Goal: Task Accomplishment & Management: Use online tool/utility

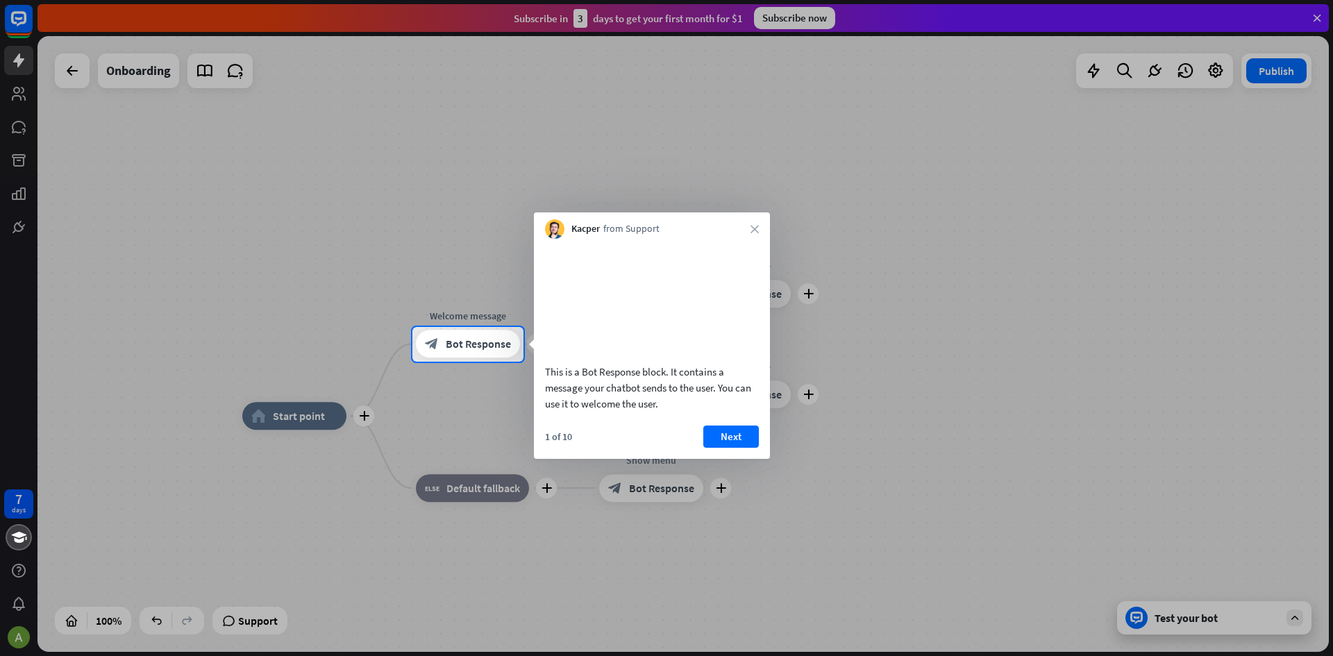
click at [987, 401] on div at bounding box center [666, 509] width 1333 height 295
click at [172, 34] on div at bounding box center [666, 163] width 1333 height 327
click at [739, 448] on button "Next" at bounding box center [731, 437] width 56 height 22
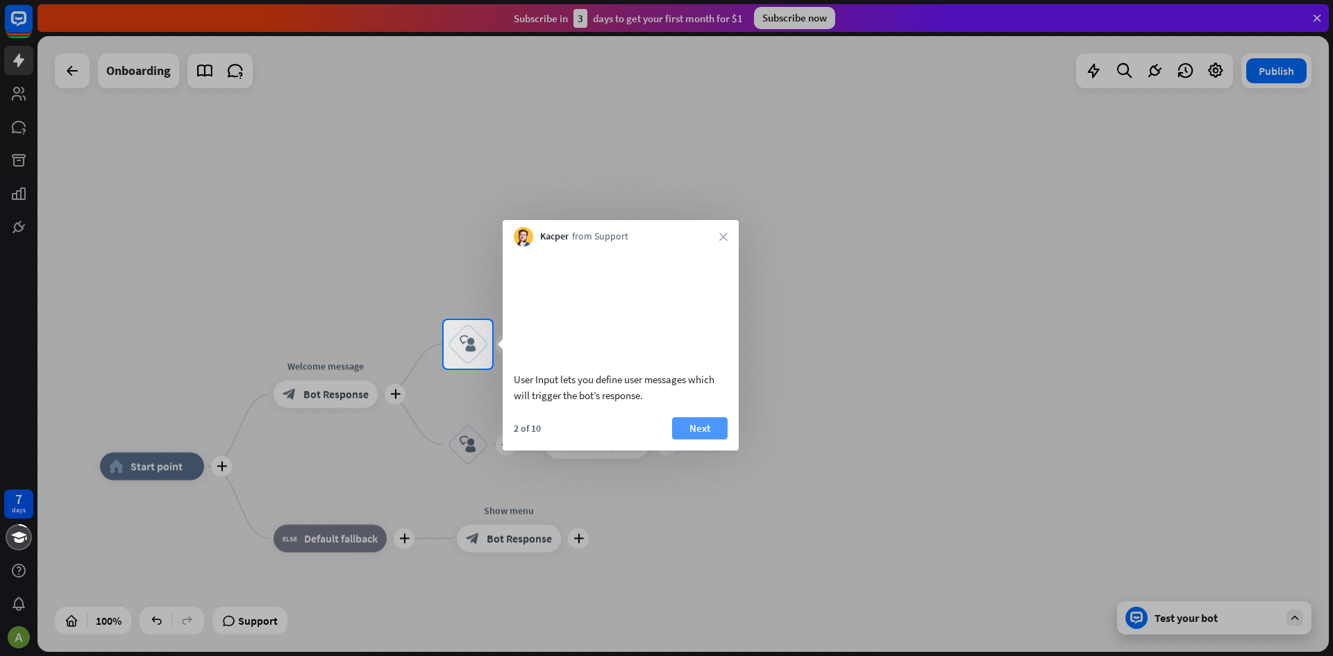
click at [692, 440] on button "Next" at bounding box center [700, 428] width 56 height 22
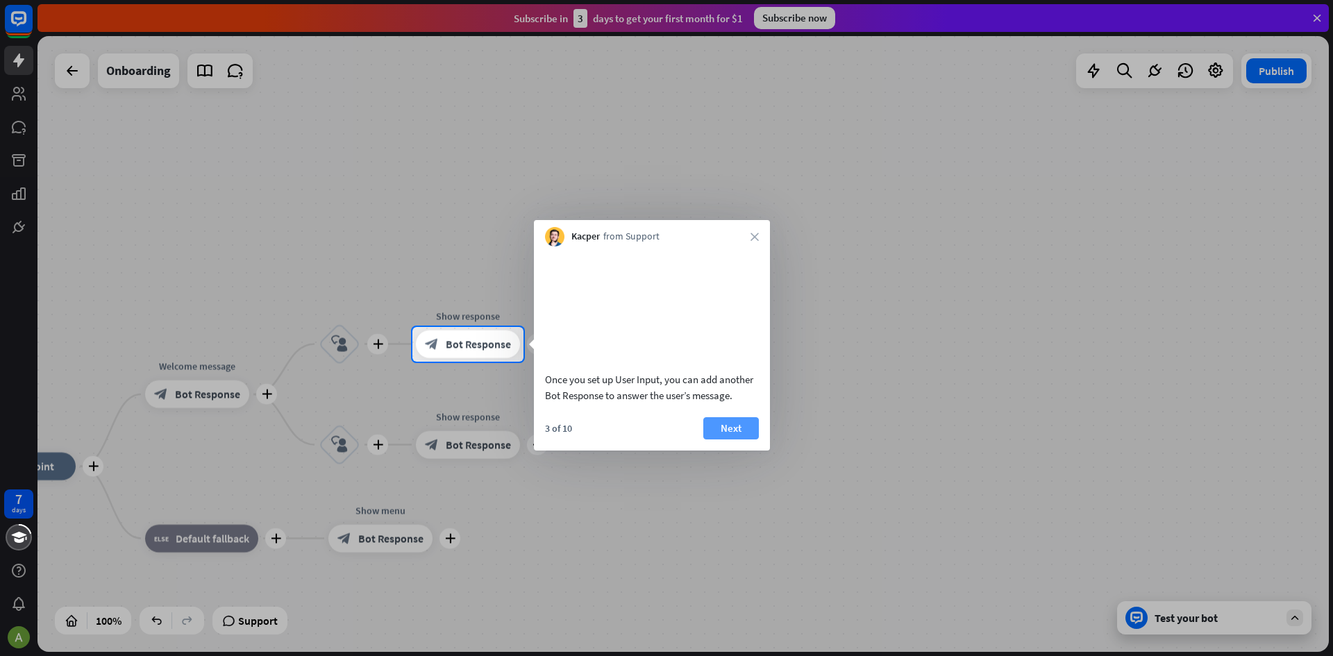
click at [730, 440] on button "Next" at bounding box center [731, 428] width 56 height 22
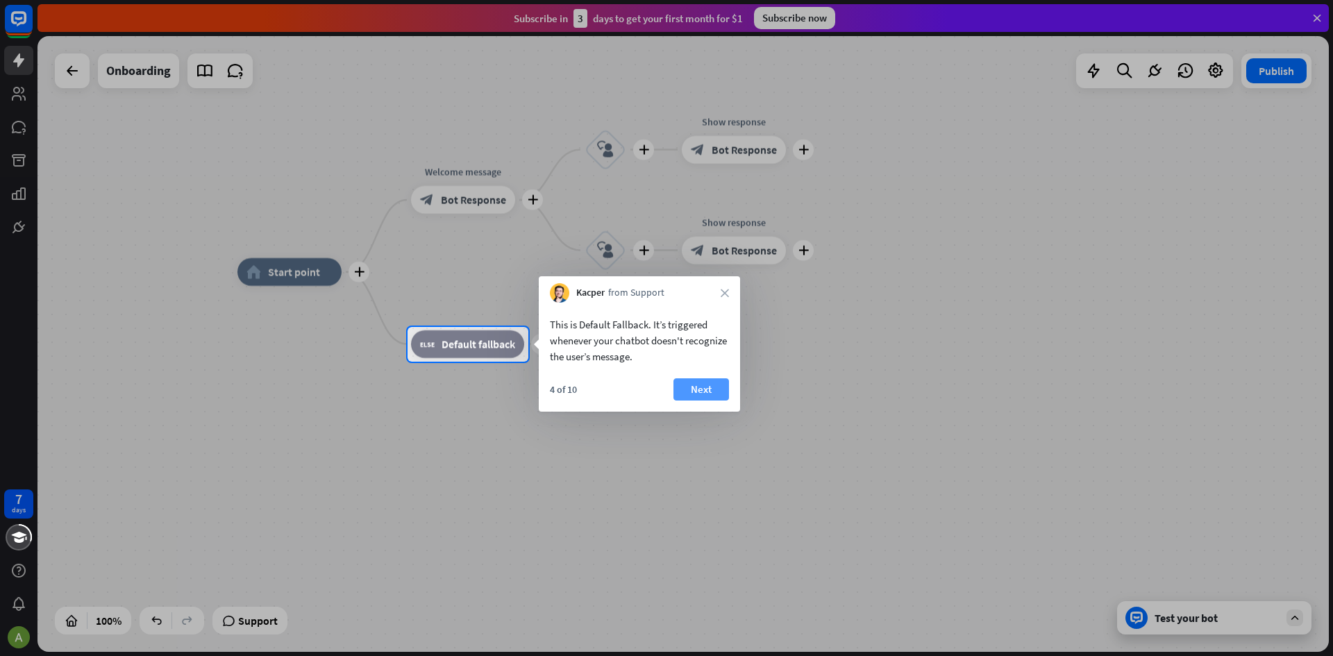
click at [713, 394] on button "Next" at bounding box center [702, 389] width 56 height 22
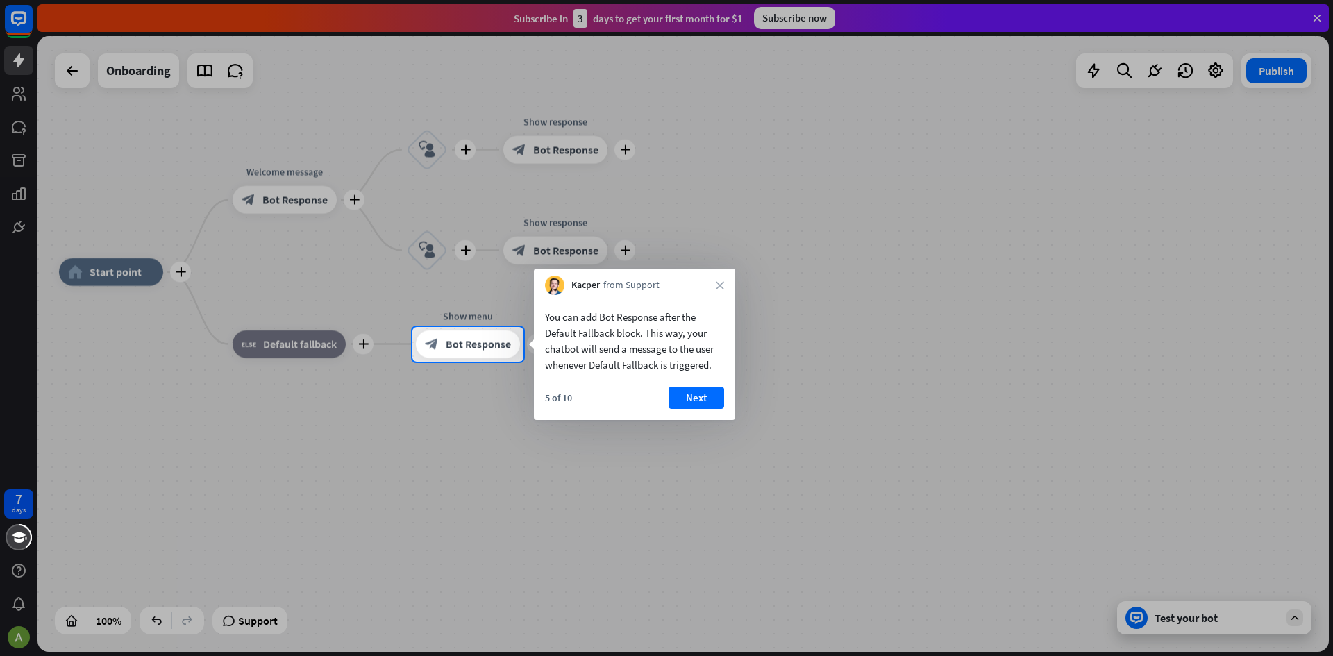
drag, startPoint x: 699, startPoint y: 390, endPoint x: 696, endPoint y: 400, distance: 10.8
click at [698, 397] on button "Next" at bounding box center [697, 398] width 56 height 22
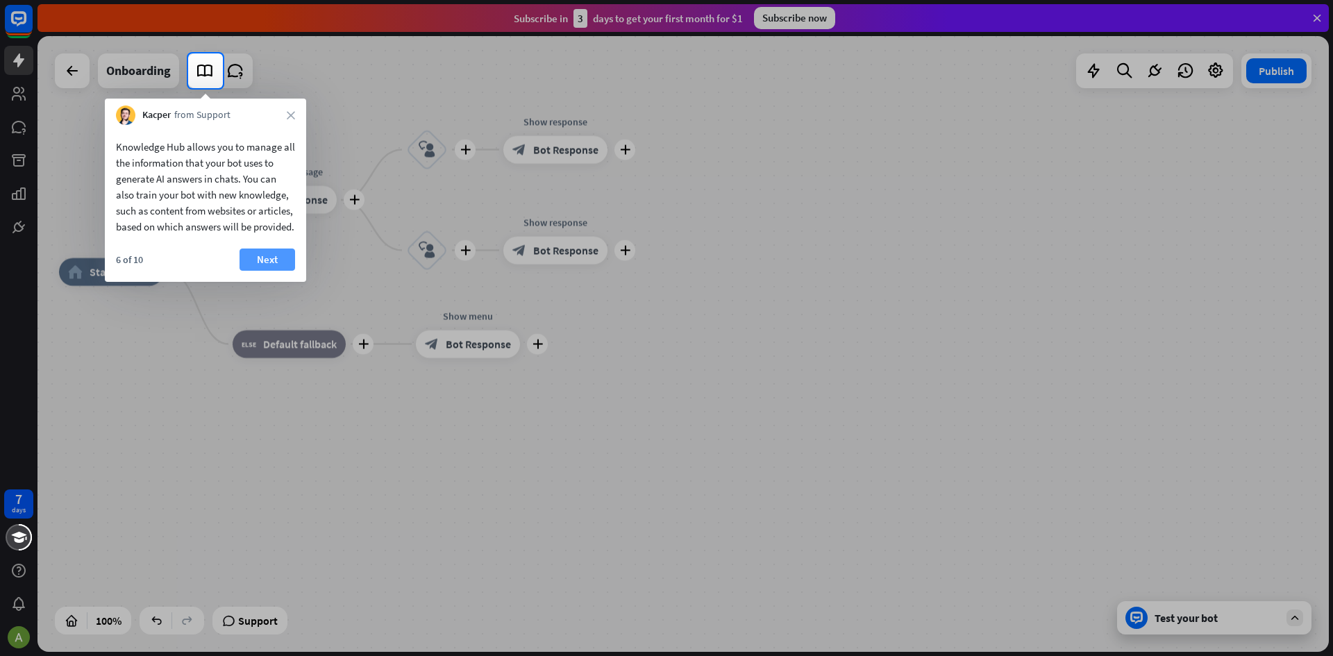
click at [280, 270] on button "Next" at bounding box center [268, 260] width 56 height 22
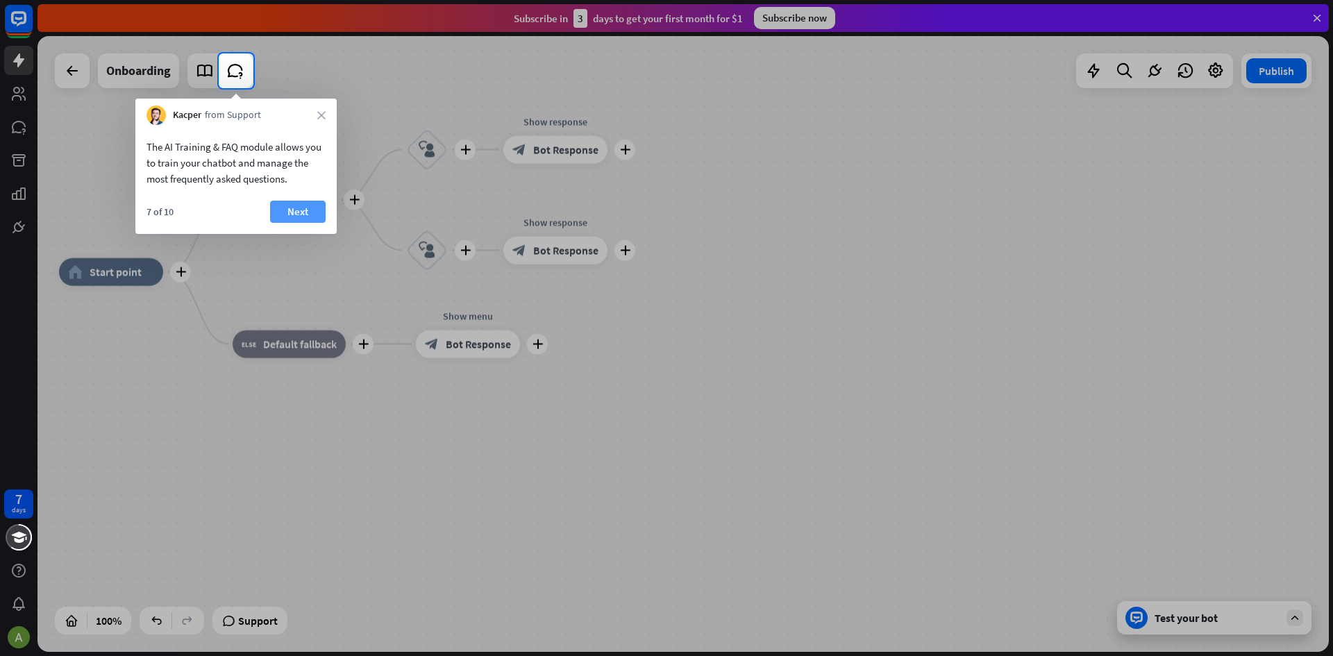
click at [290, 209] on button "Next" at bounding box center [298, 212] width 56 height 22
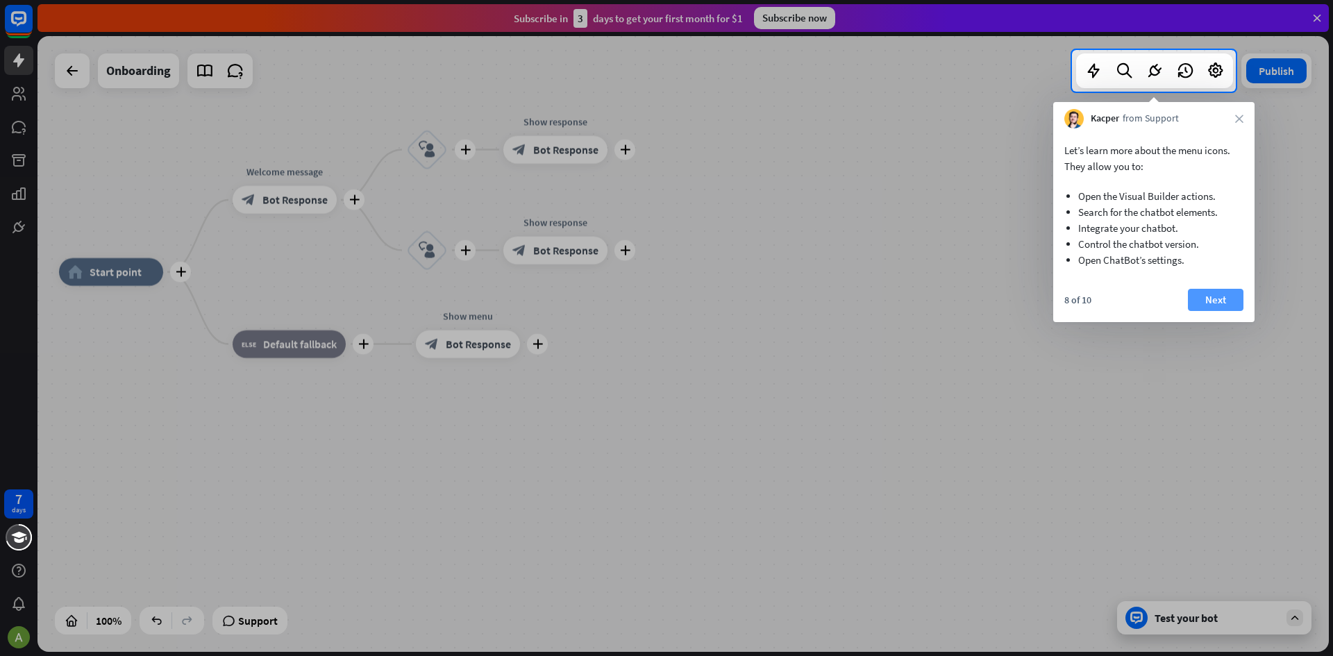
click at [1219, 300] on button "Next" at bounding box center [1216, 300] width 56 height 22
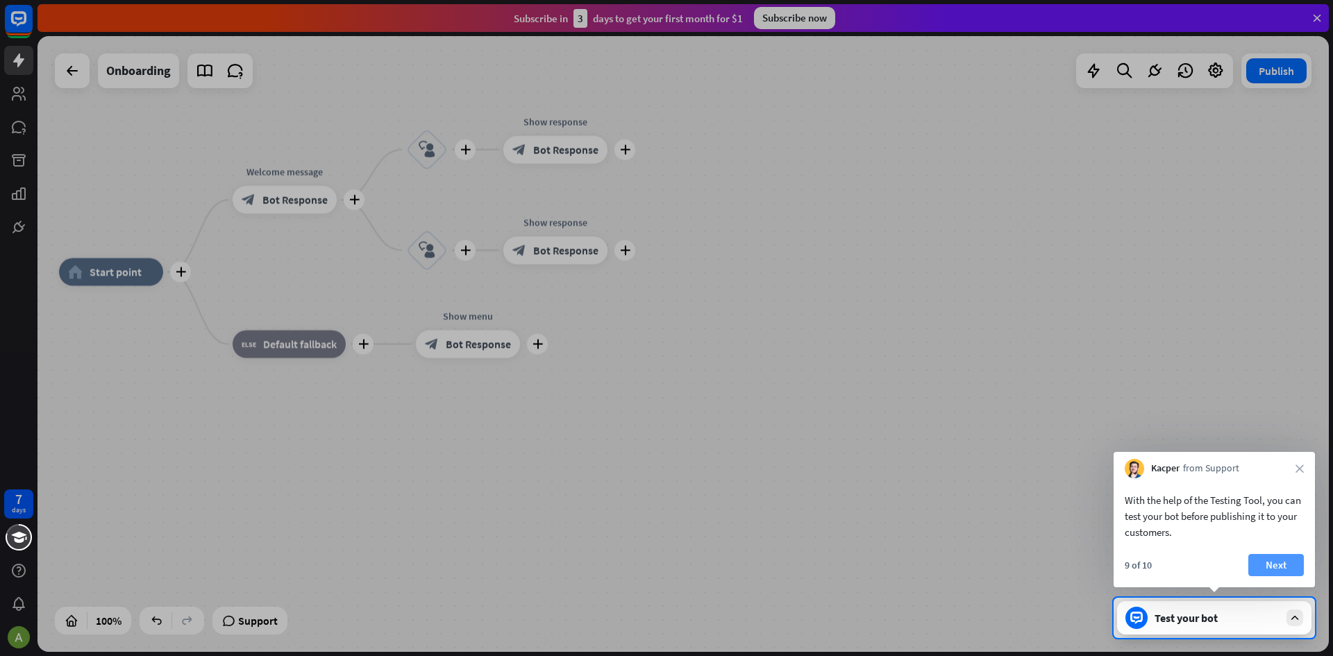
click at [1279, 573] on button "Next" at bounding box center [1276, 565] width 56 height 22
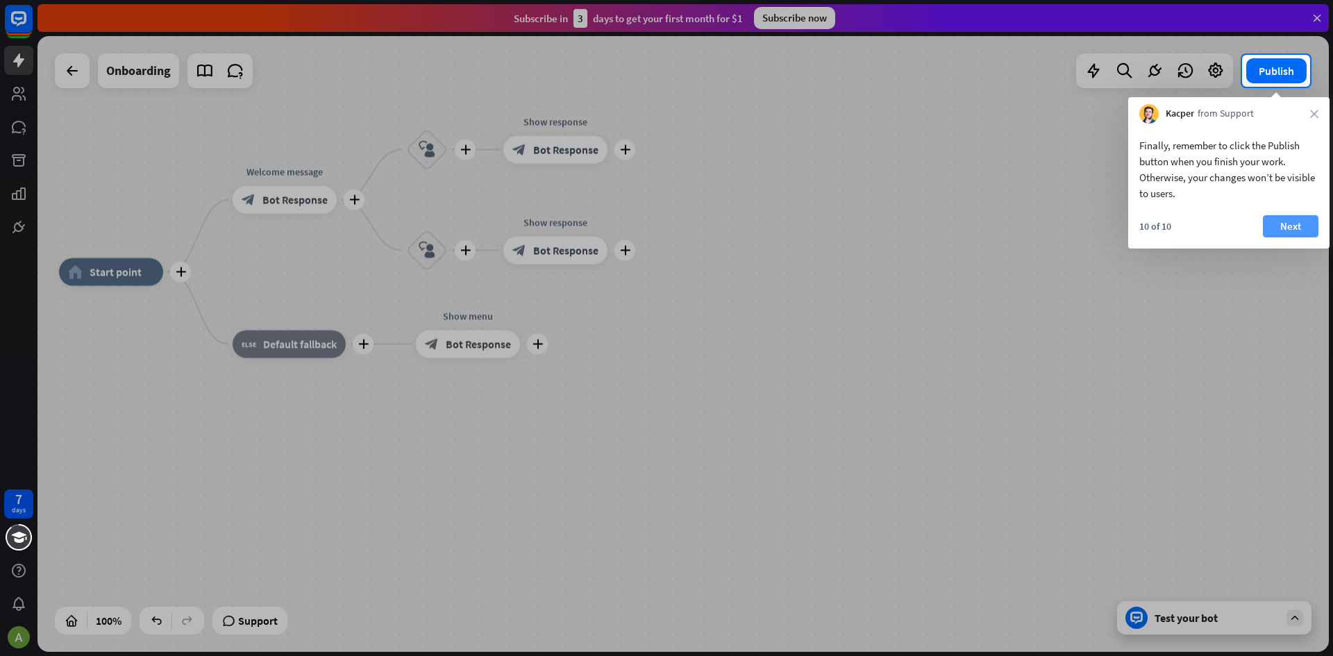
click at [1303, 234] on button "Next" at bounding box center [1291, 226] width 56 height 22
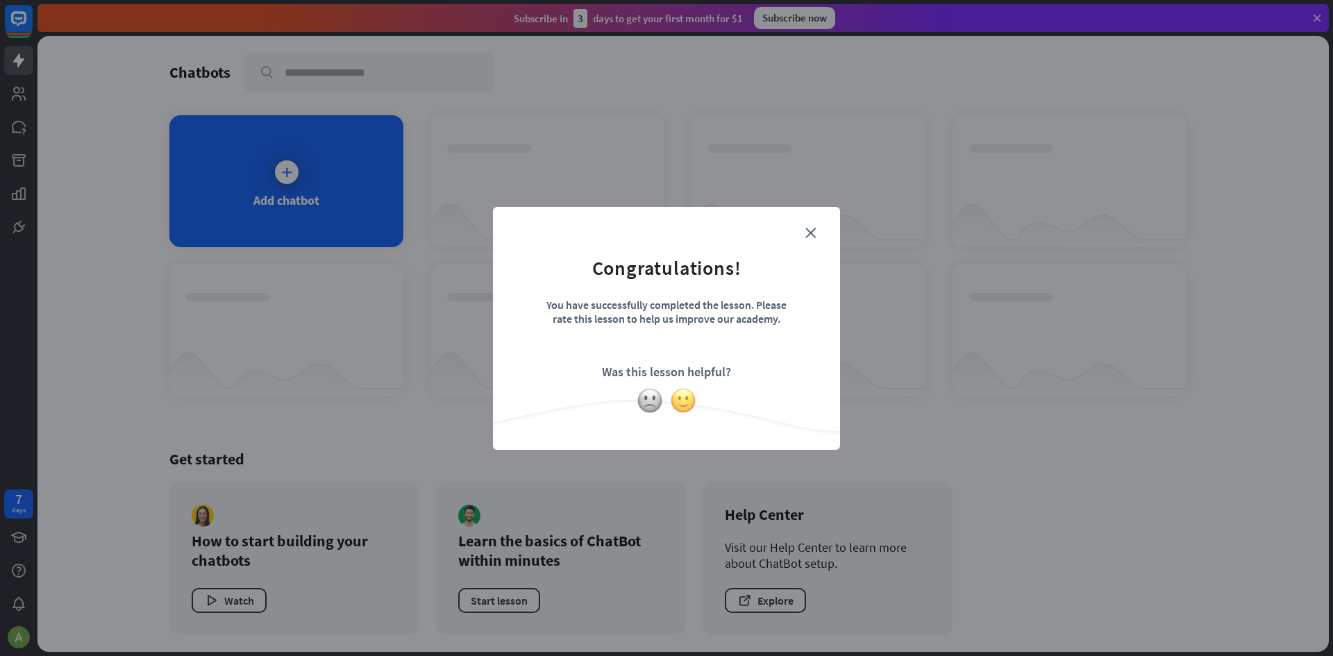
click at [687, 410] on img at bounding box center [683, 400] width 26 height 26
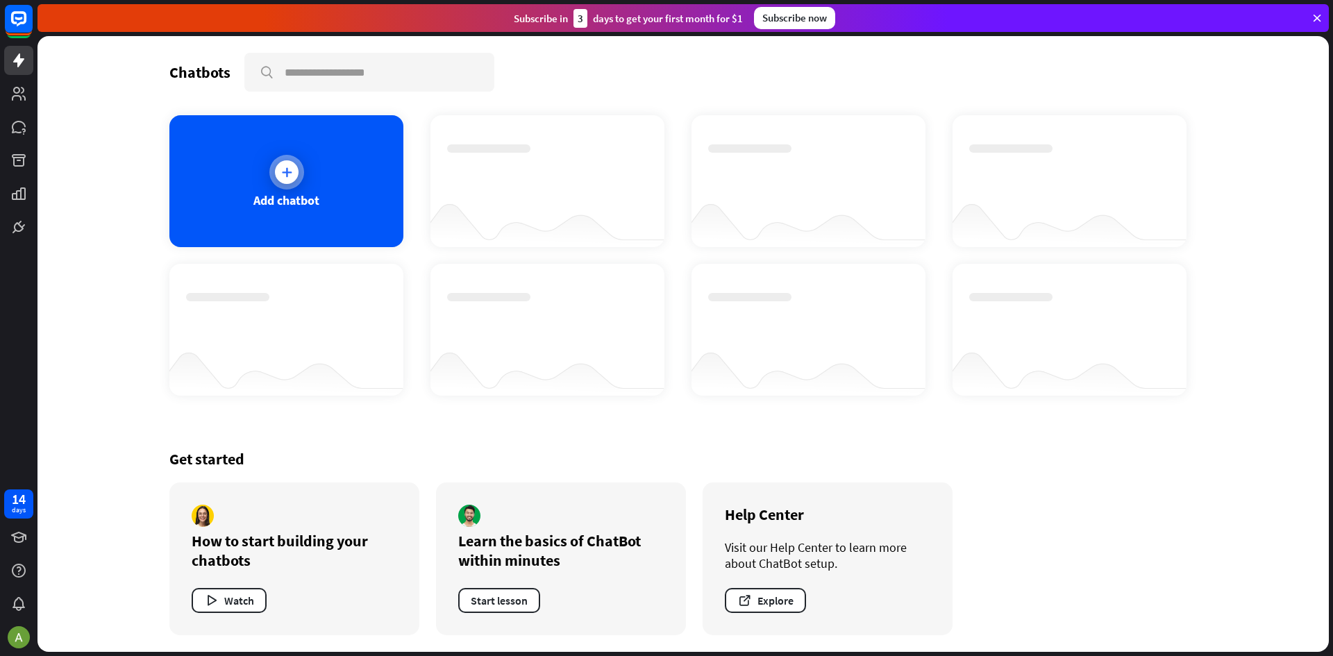
click at [317, 196] on div "Add chatbot" at bounding box center [286, 200] width 66 height 16
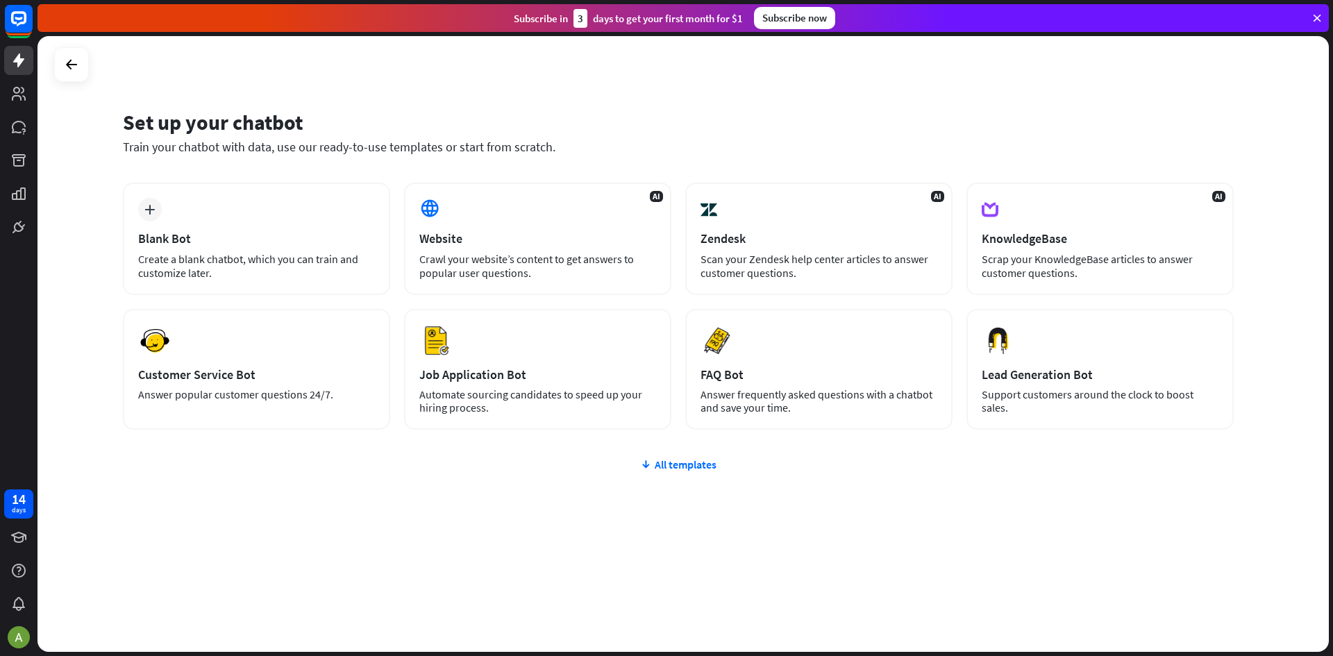
drag, startPoint x: 62, startPoint y: 19, endPoint x: 49, endPoint y: 19, distance: 13.9
click at [62, 19] on div "Subscribe in 3 days to get your first month for $1 Subscribe now" at bounding box center [682, 18] width 1291 height 28
click at [644, 468] on icon at bounding box center [645, 465] width 11 height 14
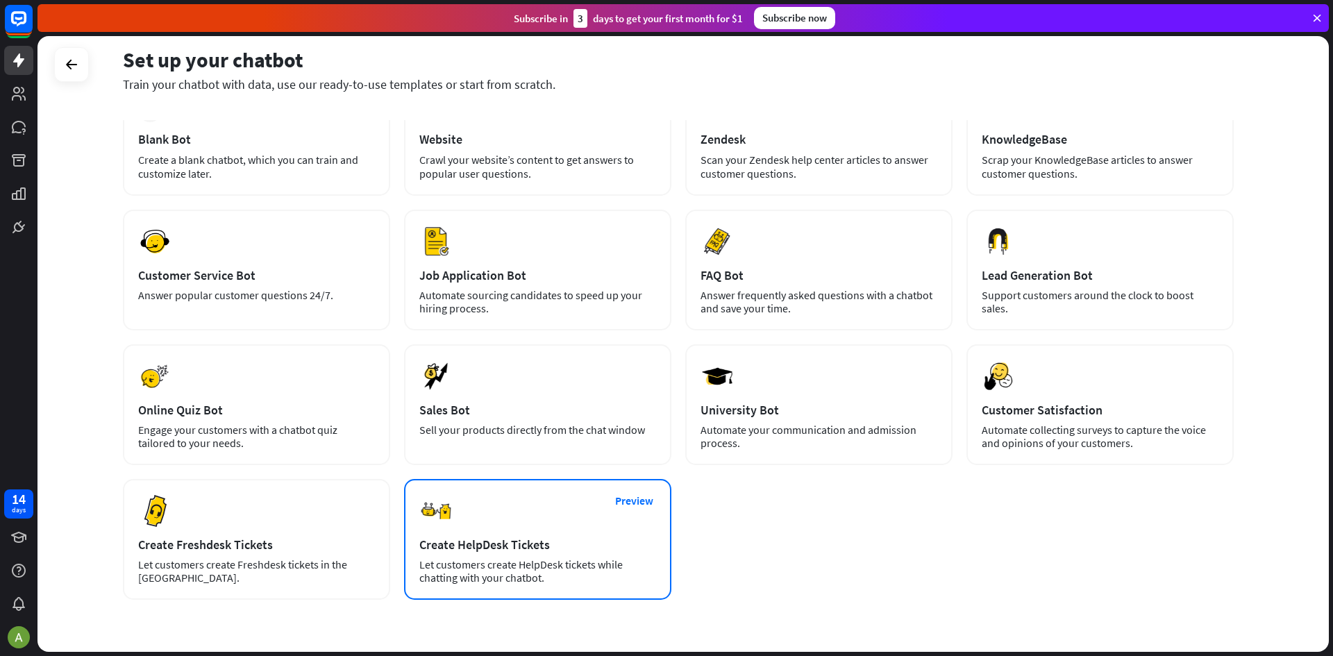
scroll to position [6, 0]
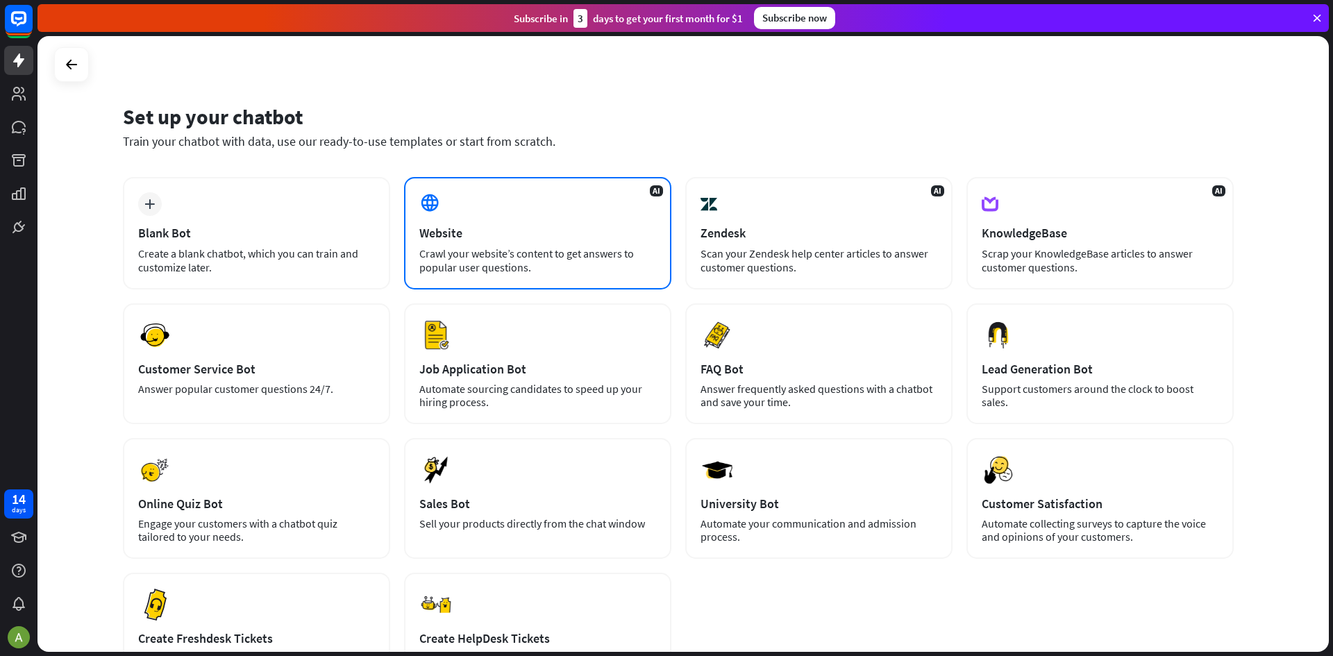
click at [501, 246] on div "Crawl your website’s content to get answers to popular user questions." at bounding box center [537, 260] width 237 height 28
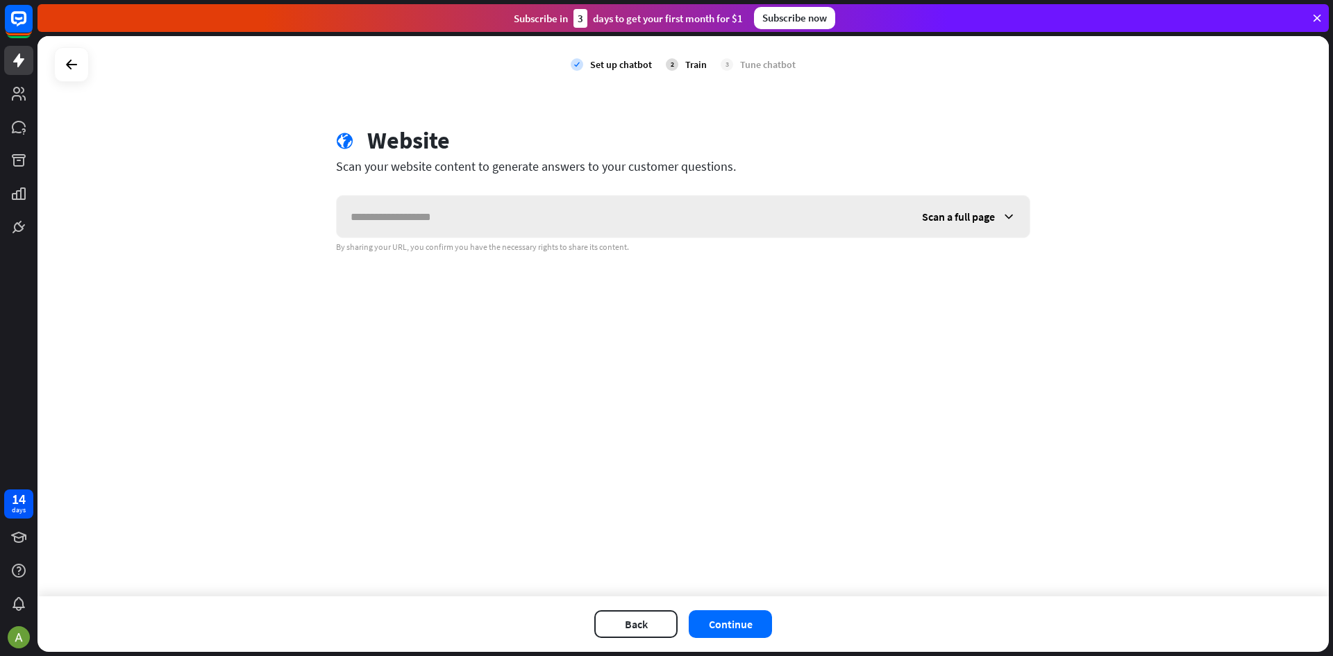
click at [405, 215] on input "text" at bounding box center [622, 217] width 571 height 42
type input "**********"
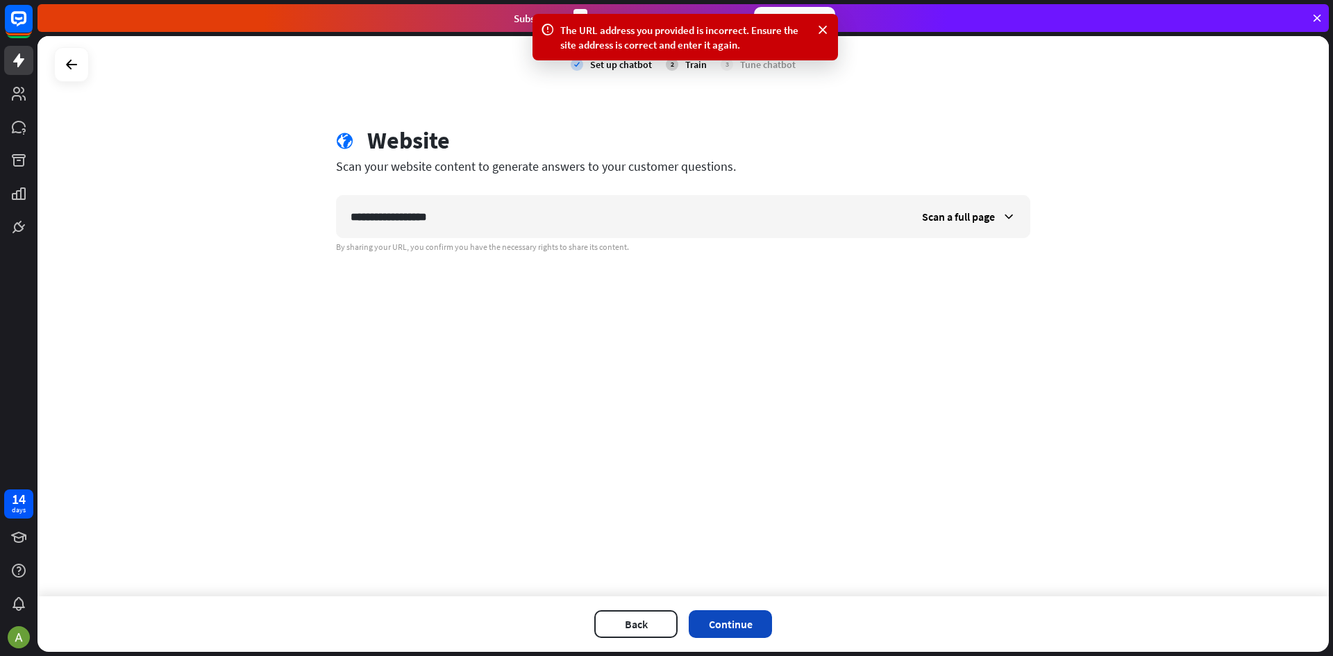
click at [741, 632] on button "Continue" at bounding box center [730, 624] width 83 height 28
click at [61, 66] on div at bounding box center [71, 64] width 26 height 26
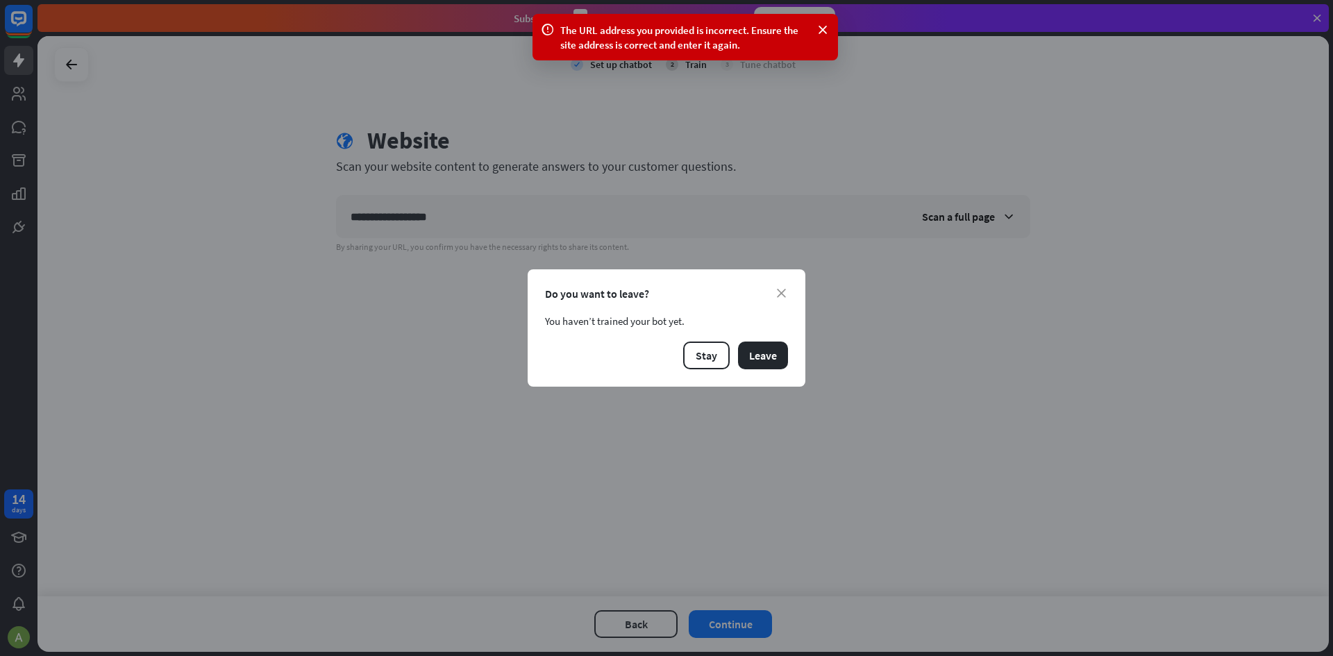
click at [783, 299] on div "Do you want to leave?" at bounding box center [666, 294] width 243 height 14
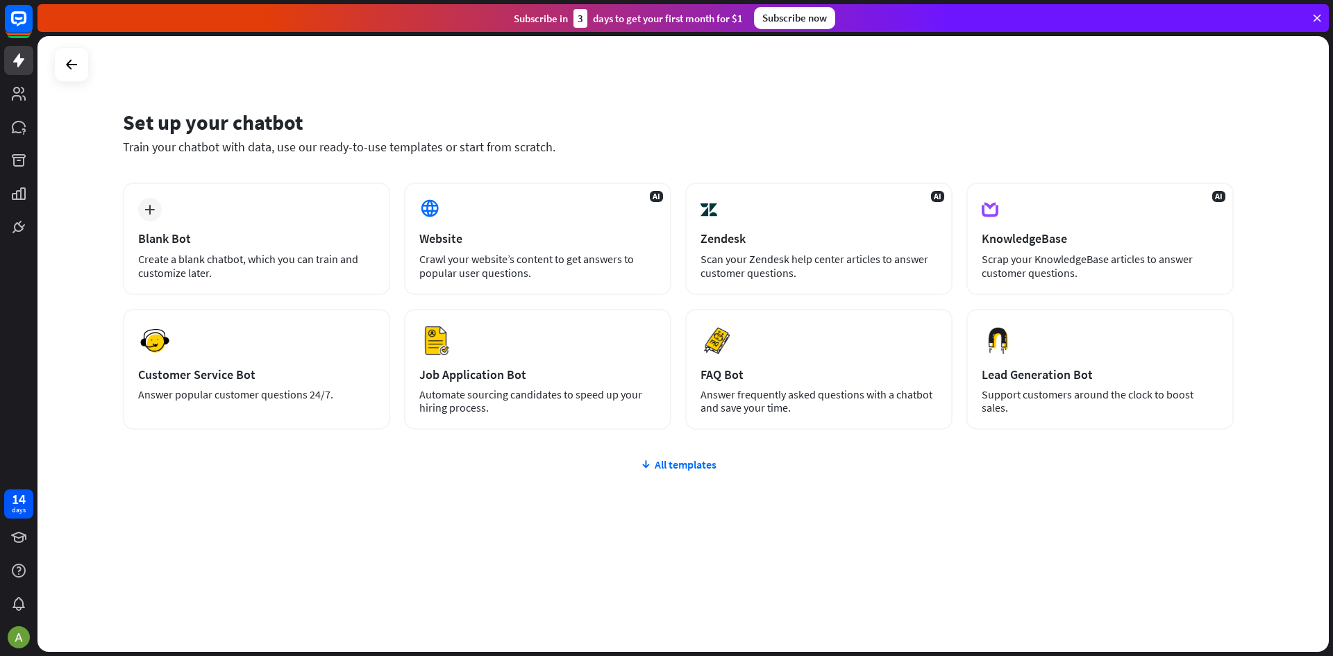
click at [701, 471] on div "plus Blank Bot Create a blank chatbot, which you can train and customize later.…" at bounding box center [678, 390] width 1111 height 414
click at [678, 464] on div "All templates" at bounding box center [678, 465] width 1111 height 14
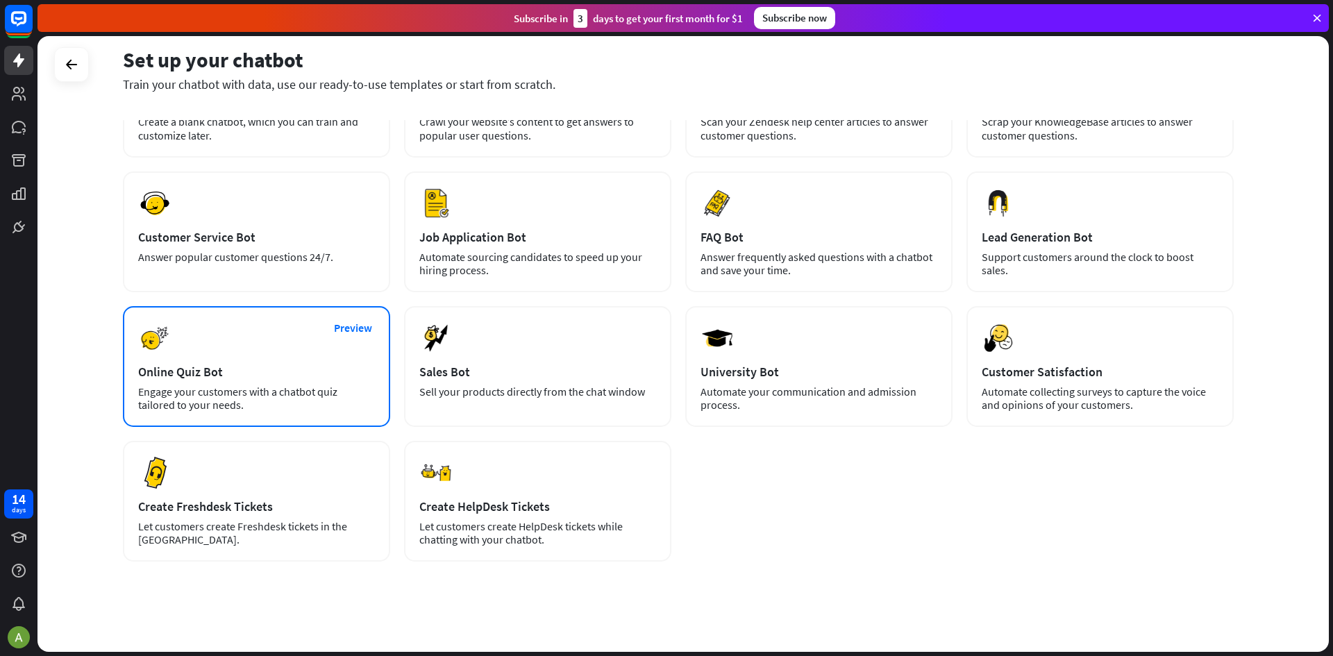
scroll to position [139, 0]
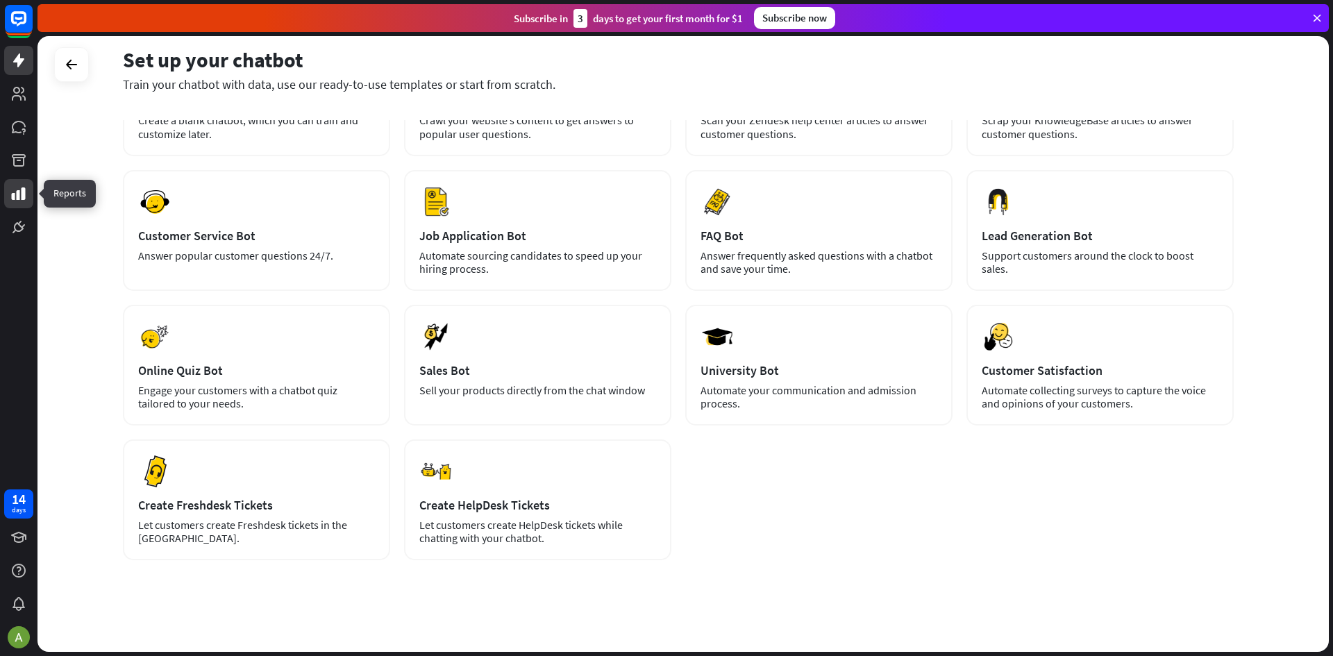
click at [22, 189] on icon at bounding box center [19, 193] width 14 height 12
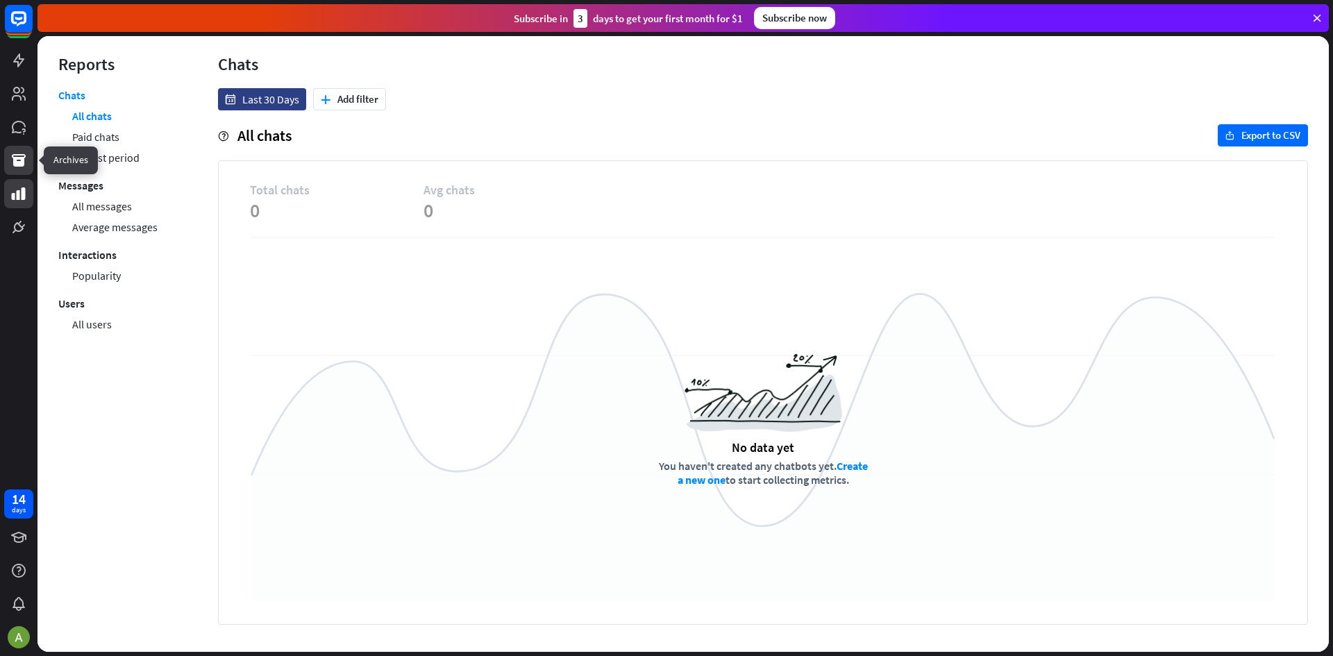
click at [20, 161] on icon at bounding box center [19, 160] width 14 height 12
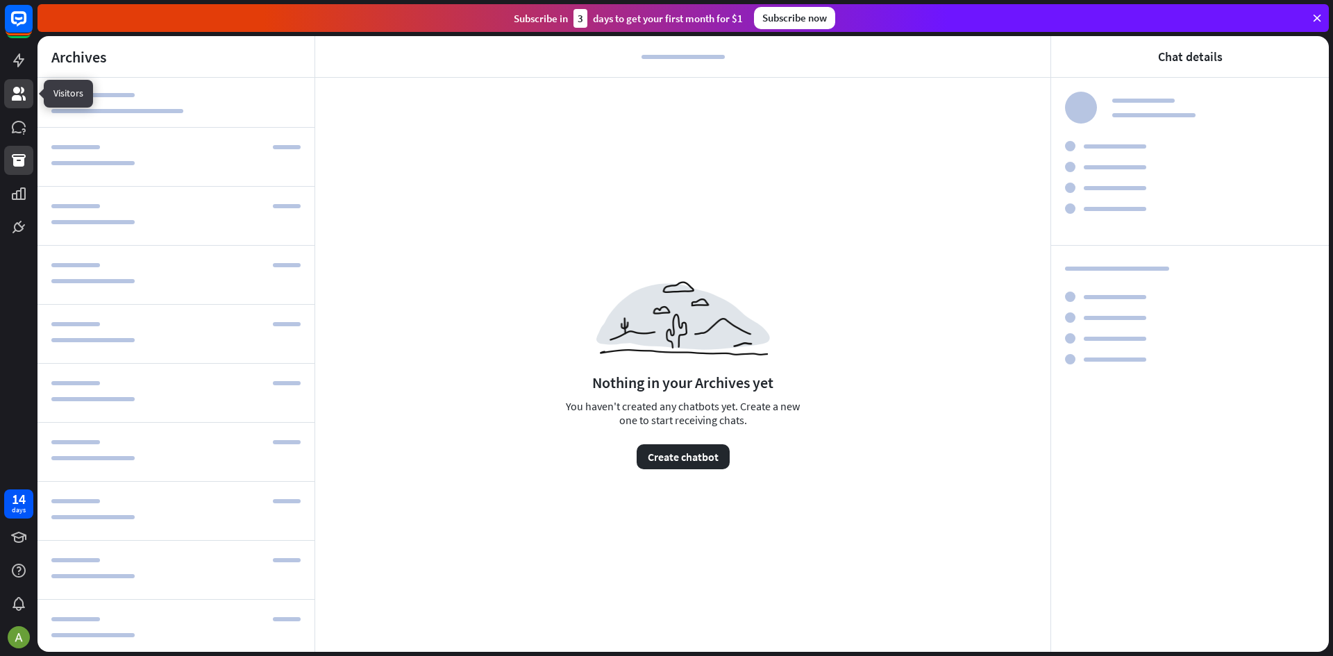
click at [24, 92] on icon at bounding box center [18, 93] width 17 height 17
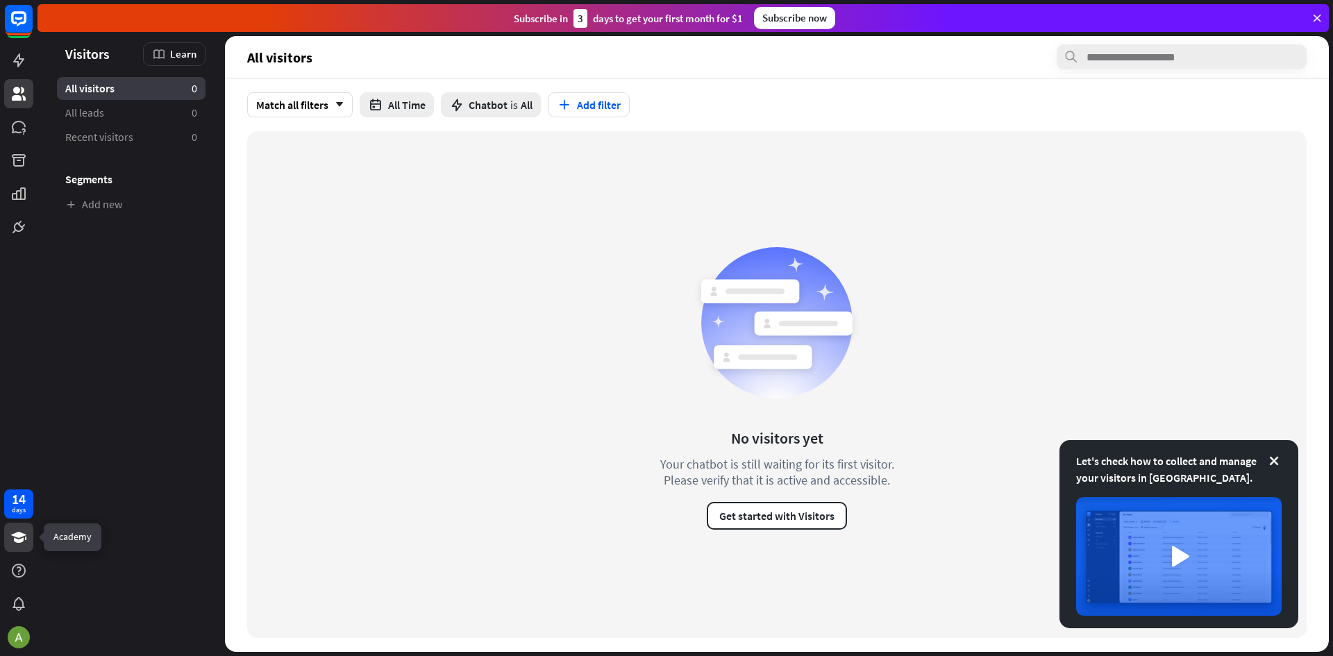
click at [20, 539] on icon at bounding box center [18, 537] width 17 height 17
